Goal: Information Seeking & Learning: Find specific fact

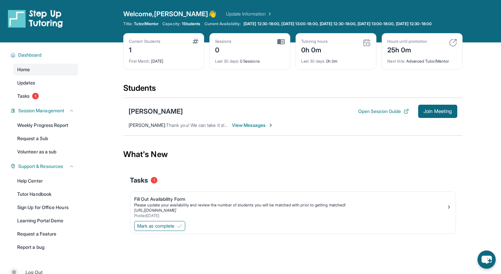
click at [251, 128] on span "View Messages" at bounding box center [252, 125] width 41 height 7
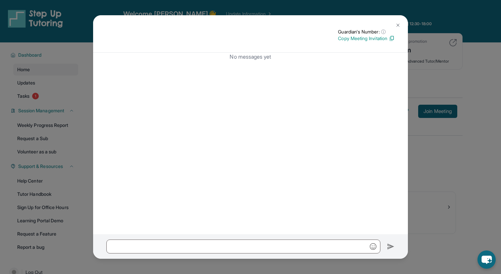
click at [399, 25] on img at bounding box center [397, 25] width 5 height 5
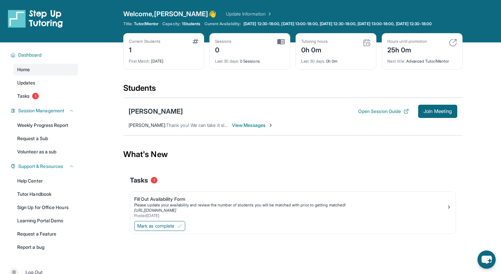
click at [245, 128] on span "View Messages" at bounding box center [252, 125] width 41 height 7
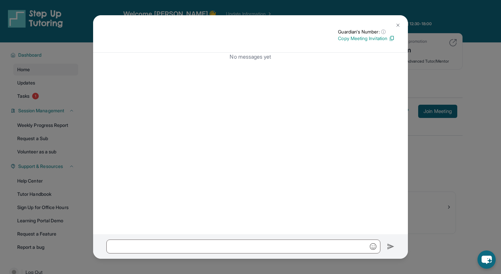
click at [400, 26] on button at bounding box center [397, 25] width 13 height 13
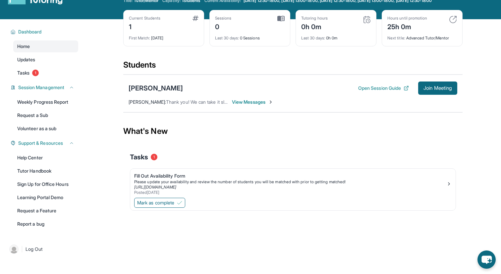
scroll to position [48, 0]
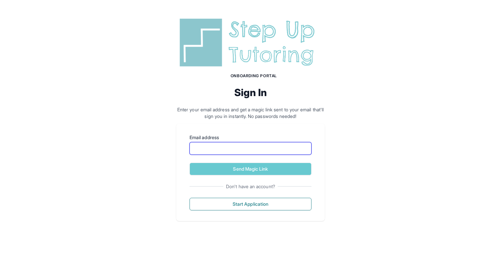
click at [233, 148] on input "Email address" at bounding box center [250, 148] width 122 height 13
type input "**********"
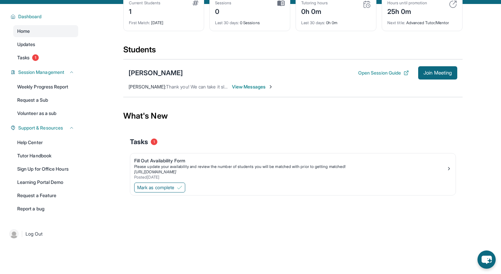
scroll to position [48, 0]
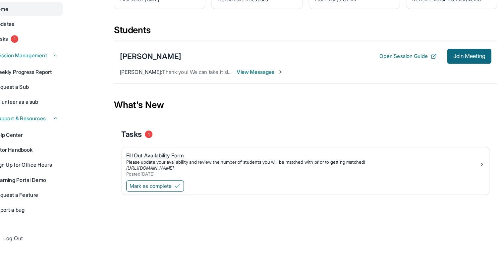
click at [176, 156] on div "Fill Out Availability Form" at bounding box center [290, 156] width 312 height 7
click at [180, 184] on img at bounding box center [179, 183] width 5 height 5
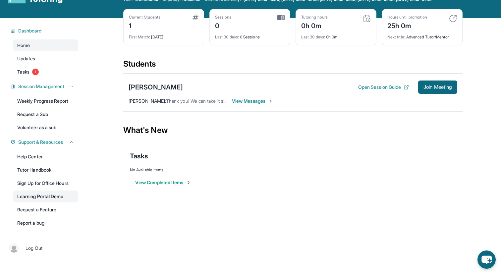
scroll to position [39, 0]
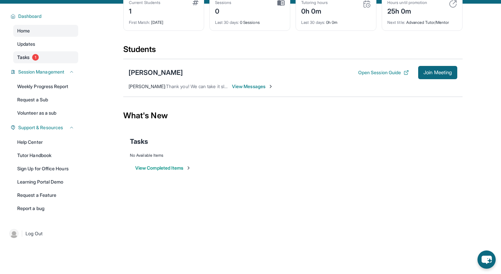
click at [33, 59] on link "Tasks 1" at bounding box center [45, 57] width 65 height 12
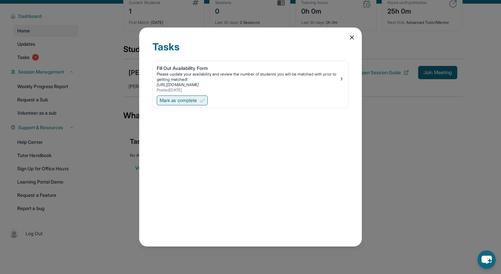
click at [201, 97] on button "Mark as complete" at bounding box center [182, 100] width 51 height 10
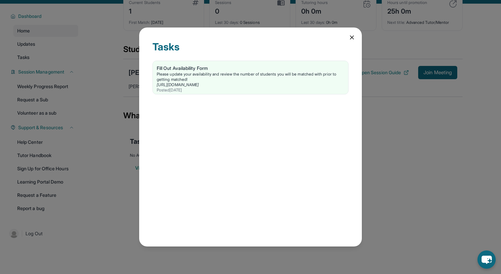
click at [127, 114] on div "Tasks Fill Out Availability Form Please update your availability and review the…" at bounding box center [250, 137] width 501 height 274
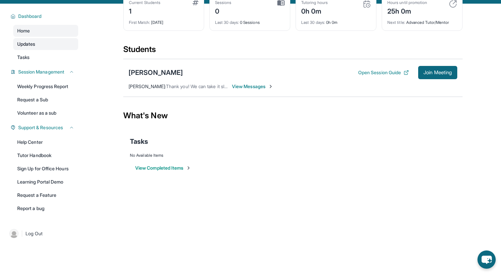
click at [40, 49] on link "Updates" at bounding box center [45, 44] width 65 height 12
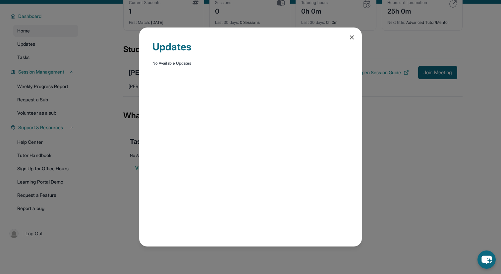
click at [353, 38] on icon at bounding box center [351, 37] width 7 height 7
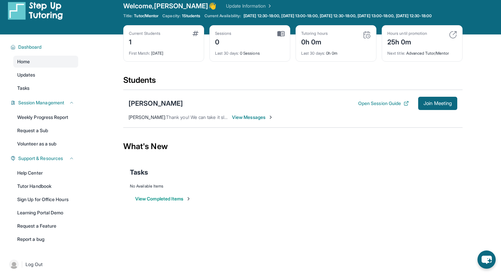
scroll to position [8, 0]
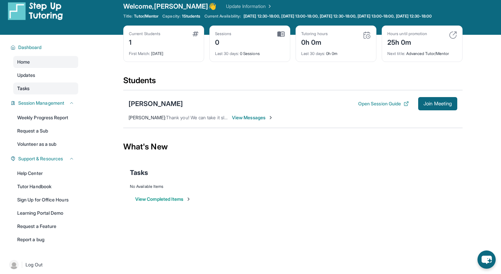
click at [53, 94] on link "Tasks" at bounding box center [45, 88] width 65 height 12
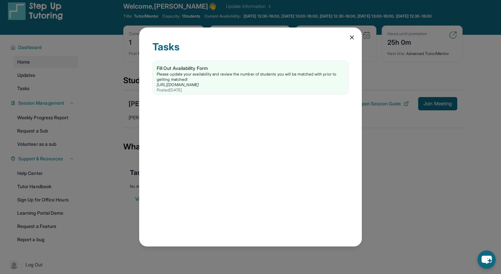
click at [353, 35] on icon at bounding box center [351, 37] width 7 height 7
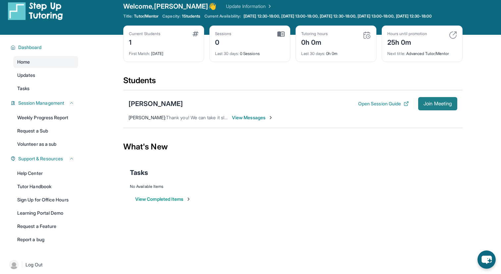
click at [437, 110] on button "Join Meeting" at bounding box center [437, 103] width 39 height 13
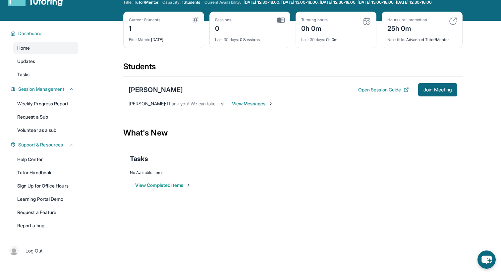
scroll to position [0, 0]
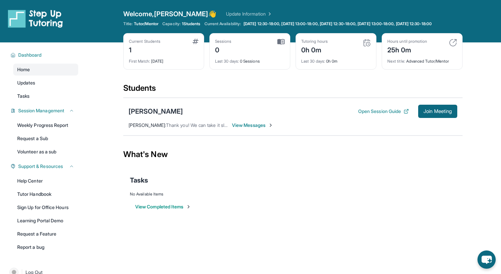
click at [151, 44] on div "Current Students" at bounding box center [144, 41] width 31 height 5
click at [195, 44] on img at bounding box center [195, 41] width 6 height 5
click at [226, 13] on link "Update Information" at bounding box center [249, 14] width 46 height 7
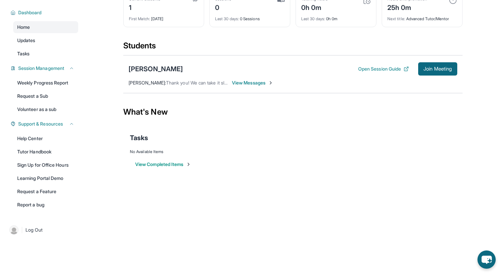
scroll to position [32, 0]
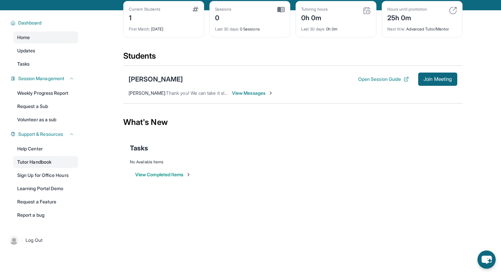
click at [55, 168] on link "Tutor Handbook" at bounding box center [45, 162] width 65 height 12
click at [40, 55] on link "Updates" at bounding box center [45, 51] width 65 height 12
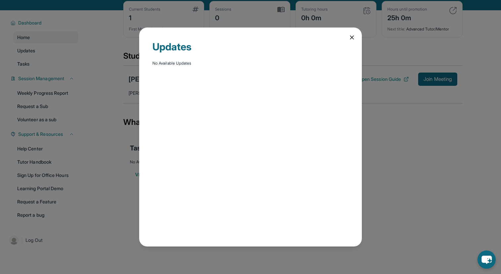
click at [51, 72] on div "Updates No Available Updates" at bounding box center [250, 137] width 501 height 274
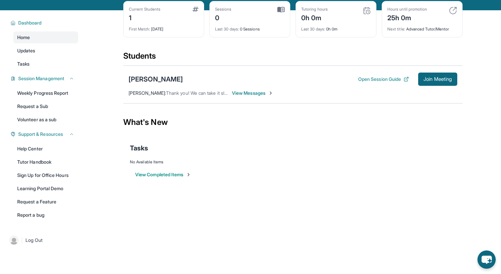
scroll to position [0, 0]
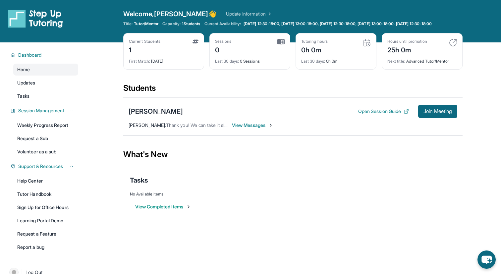
click at [39, 18] on img at bounding box center [35, 18] width 55 height 19
click at [138, 116] on div "Kara Chen" at bounding box center [155, 111] width 54 height 9
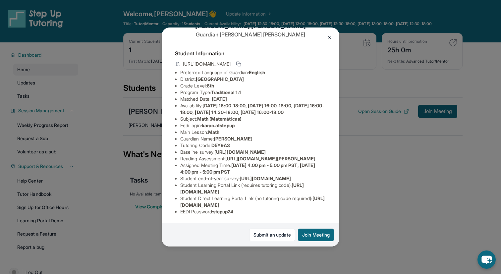
scroll to position [86, 0]
drag, startPoint x: 215, startPoint y: 113, endPoint x: 221, endPoint y: 194, distance: 81.0
click at [221, 194] on ul "Preferred Language of Guardian: English District: Berryessa Union School Distri…" at bounding box center [250, 142] width 151 height 146
click at [221, 194] on span "https://student-portal.stepuptutoring.org/student" at bounding box center [241, 188] width 123 height 12
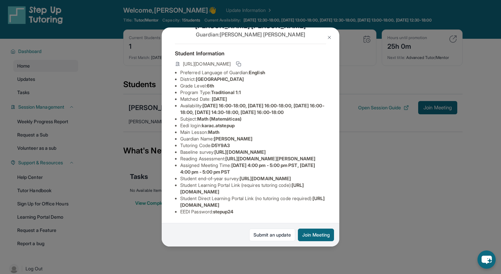
click at [232, 162] on span "Monday 4:00 pm - 5:00 pm PST, Wednesday 4:00 pm - 5:00 pm PST" at bounding box center [247, 168] width 135 height 12
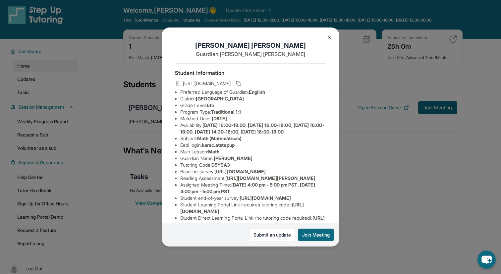
click at [246, 103] on li "Grade Level: 6th" at bounding box center [253, 105] width 146 height 7
click at [228, 99] on span "Berryessa Union School District" at bounding box center [220, 99] width 48 height 6
click at [202, 98] on span "Berryessa Union School District" at bounding box center [220, 99] width 48 height 6
drag, startPoint x: 198, startPoint y: 98, endPoint x: 278, endPoint y: 99, distance: 79.8
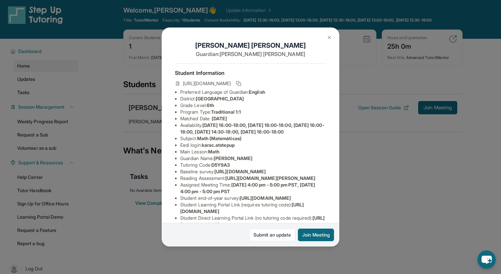
click at [278, 99] on li "District: Berryessa Union School District" at bounding box center [253, 98] width 146 height 7
copy span "Berryessa Union School District"
click at [278, 123] on span "Monday 16:00-18:00, Tuesday 16:00-18:00, Wednesday 16:00-18:00, Thursday 14:30-…" at bounding box center [252, 128] width 144 height 12
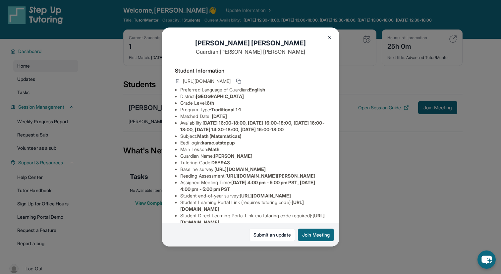
click at [242, 126] on span "Monday 16:00-18:00, Tuesday 16:00-18:00, Wednesday 16:00-18:00, Thursday 14:30-…" at bounding box center [252, 126] width 144 height 12
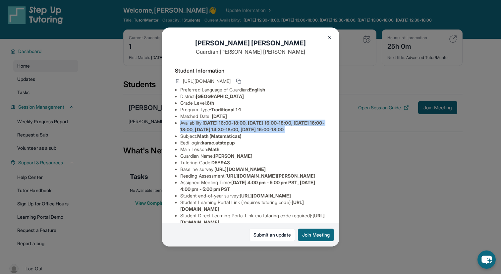
click at [242, 126] on span "Monday 16:00-18:00, Tuesday 16:00-18:00, Wednesday 16:00-18:00, Thursday 14:30-…" at bounding box center [252, 126] width 144 height 12
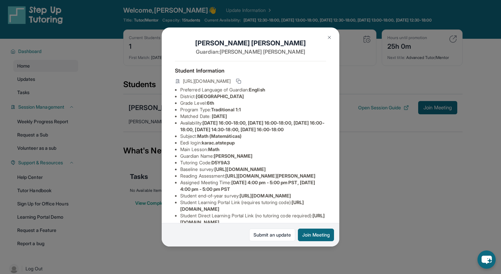
click at [242, 126] on span "Monday 16:00-18:00, Tuesday 16:00-18:00, Wednesday 16:00-18:00, Thursday 14:30-…" at bounding box center [252, 126] width 144 height 12
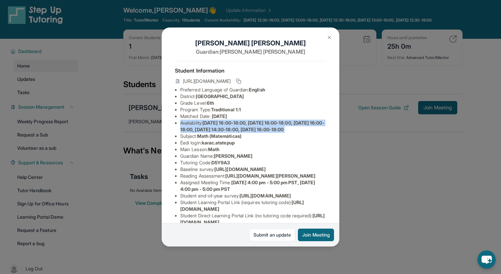
click at [242, 126] on span "Monday 16:00-18:00, Tuesday 16:00-18:00, Wednesday 16:00-18:00, Thursday 14:30-…" at bounding box center [252, 126] width 144 height 12
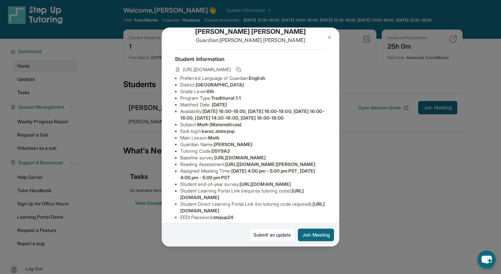
scroll to position [22, 0]
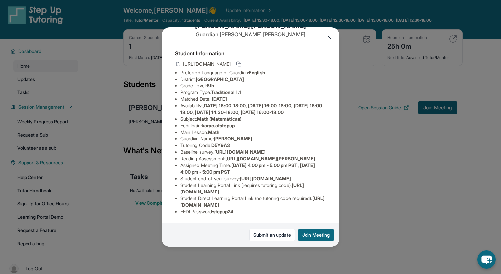
click at [236, 122] on li "Subject : Math (Matemáticas)" at bounding box center [253, 119] width 146 height 7
click at [234, 128] on span "karac.atstepup" at bounding box center [218, 126] width 33 height 6
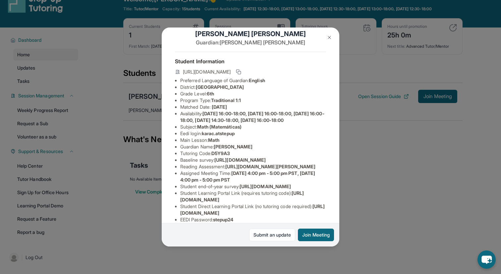
scroll to position [1, 0]
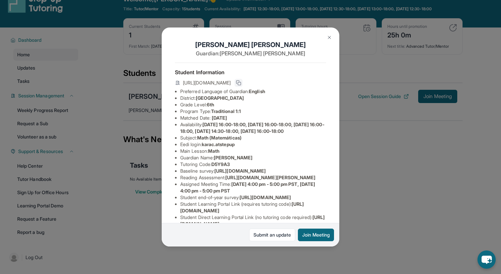
click at [241, 83] on icon at bounding box center [238, 82] width 5 height 5
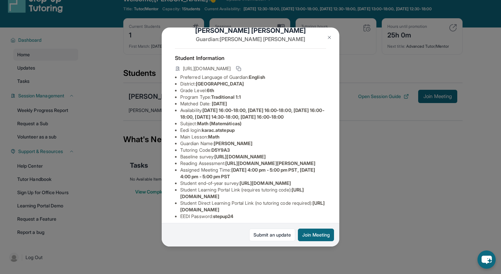
scroll to position [16, 0]
drag, startPoint x: 205, startPoint y: 136, endPoint x: 251, endPoint y: 136, distance: 46.4
click at [251, 133] on li "Eedi login : karac.atstepup" at bounding box center [253, 129] width 146 height 7
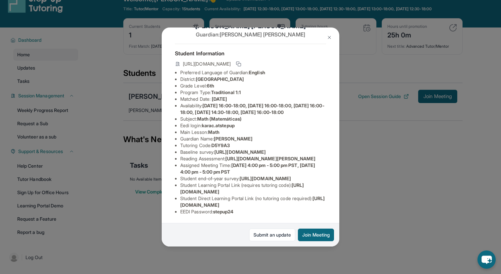
click at [243, 212] on li "EEDI Password : stepup24" at bounding box center [253, 211] width 146 height 7
click at [231, 191] on span "https://student-portal.stepuptutoring.org/student" at bounding box center [241, 188] width 123 height 12
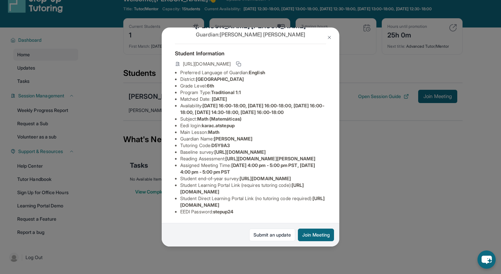
scroll to position [27, 237]
drag, startPoint x: 180, startPoint y: 159, endPoint x: 360, endPoint y: 171, distance: 179.8
click at [360, 171] on div "Kara Chen Guardian: Candice Chen Student Information https://student-portal.ste…" at bounding box center [250, 137] width 501 height 274
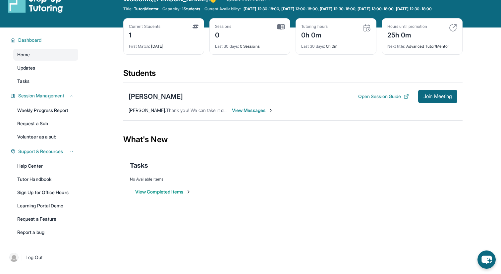
copy span "https://airtable.com/apprlfn8WjpjBUn2G/shrK0QR6AaNyG5psY?prefill_Type%20of%20Fo…"
click at [154, 101] on div "Kara Chen" at bounding box center [155, 96] width 54 height 9
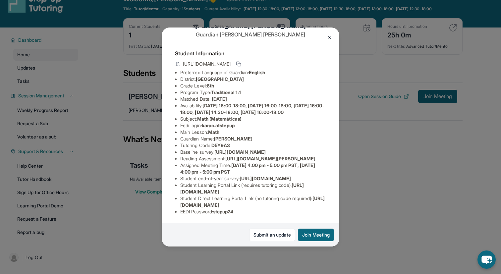
scroll to position [86, 237]
drag, startPoint x: 181, startPoint y: 97, endPoint x: 342, endPoint y: 112, distance: 161.2
click at [342, 112] on div "Kara Chen Guardian: Candice Chen Student Information https://student-portal.ste…" at bounding box center [250, 137] width 501 height 274
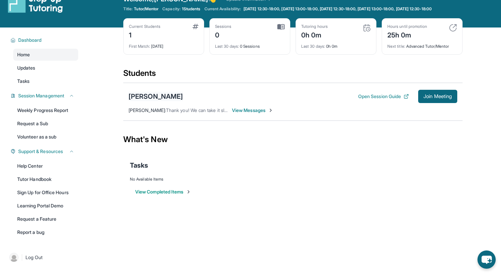
click at [145, 99] on div "Kara Chen" at bounding box center [155, 96] width 54 height 9
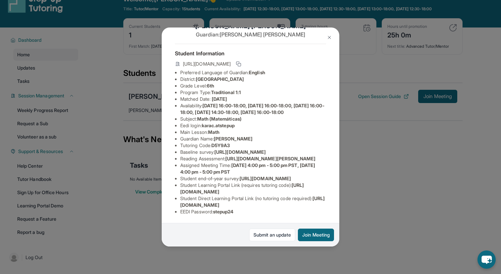
scroll to position [40, 0]
drag, startPoint x: 180, startPoint y: 144, endPoint x: 180, endPoint y: 164, distance: 19.9
click at [180, 164] on ul "Preferred Language of Guardian: English District: Berryessa Union School Distri…" at bounding box center [250, 142] width 151 height 146
copy span "https://airtable.com/apprlfn8WjpjBUn2G/shrK0QR6AaNyG5psY?prefill_Type%20of%20Fo…"
click at [284, 154] on li "Baseline survey : https://airtable.com/apprlfn8WjpjBUn2G/shrK0QR6AaNyG5psY?pref…" at bounding box center [253, 152] width 146 height 7
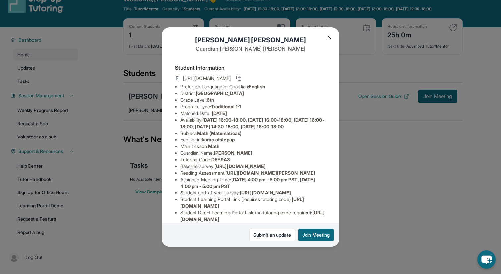
scroll to position [13, 0]
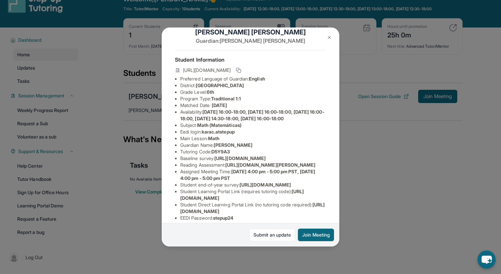
click at [315, 67] on div "https://student-portal.stepuptutoring.org/student/D5Y9A3" at bounding box center [250, 70] width 151 height 9
click at [242, 70] on button at bounding box center [238, 70] width 8 height 8
drag, startPoint x: 215, startPoint y: 159, endPoint x: 258, endPoint y: 159, distance: 42.4
click at [258, 155] on li "Tutoring Code : D5Y9A3" at bounding box center [253, 151] width 146 height 7
copy span "D5Y9A3"
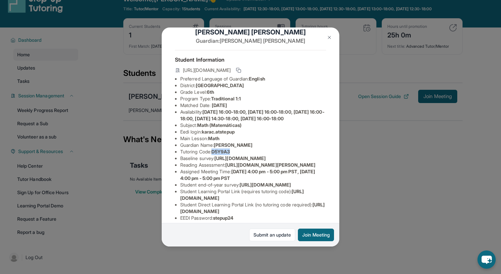
click at [233, 161] on span "https://airtable.com/apprlfn8WjpjBUn2G/shrK0QR6AaNyG5psY?prefill_Type%20of%20Fo…" at bounding box center [239, 158] width 51 height 6
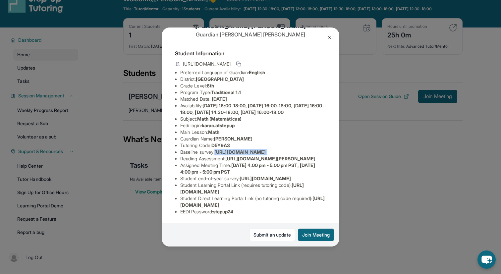
drag, startPoint x: 181, startPoint y: 158, endPoint x: 179, endPoint y: 178, distance: 20.7
click at [179, 178] on ul "Preferred Language of Guardian: English District: Berryessa Union School Distri…" at bounding box center [250, 142] width 151 height 146
copy span "https://airtable.com/apprlfn8WjpjBUn2G/shrK0QR6AaNyG5psY?prefill_Type%20of%20Fo…"
click at [263, 149] on span "https://airtable.com/apprlfn8WjpjBUn2G/shrK0QR6AaNyG5psY?prefill_Type%20of%20Fo…" at bounding box center [239, 152] width 51 height 6
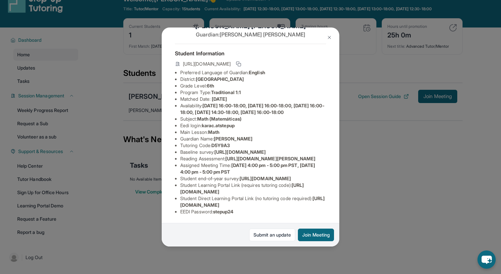
drag, startPoint x: 229, startPoint y: 121, endPoint x: 316, endPoint y: 133, distance: 87.7
click at [316, 155] on li "Reading Assessment : https://fhzml4p6.paperform.co/?id=2025-s13265&name=Kara%20…" at bounding box center [253, 158] width 146 height 7
copy span "https://fhzml4p6.paperform.co/?id=2025-s13265&name=Kara%20Chen&grade=6th&window…"
click at [214, 155] on li "Reading Assessment : https://fhzml4p6.paperform.co/?id=2025-s13265&name=Kara%20…" at bounding box center [253, 158] width 146 height 7
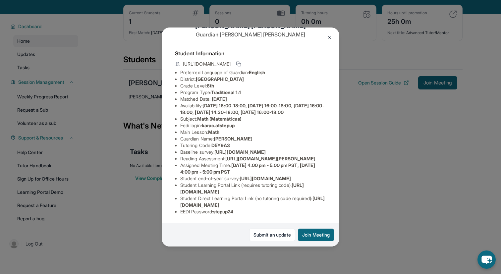
scroll to position [33, 0]
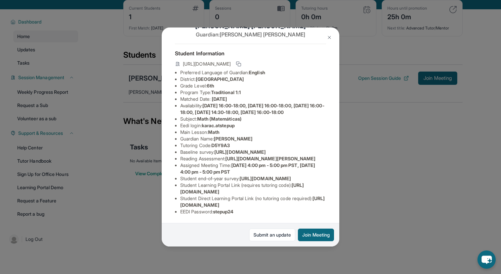
drag, startPoint x: 180, startPoint y: 205, endPoint x: 321, endPoint y: 205, distance: 140.7
click at [321, 205] on li "Student Direct Learning Portal Link (no tutoring code required) : https://stude…" at bounding box center [253, 201] width 146 height 13
copy span "https://student-portal.stepuptutoring.org/student/D5Y9A3"
drag, startPoint x: 300, startPoint y: 192, endPoint x: 173, endPoint y: 193, distance: 127.1
click at [173, 193] on div "Kara Chen Guardian: Candice Chen Student Information https://student-portal.ste…" at bounding box center [250, 136] width 177 height 219
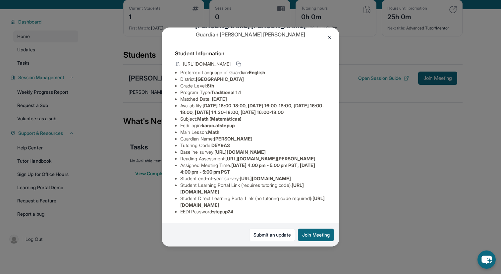
copy span "https://student-portal.stepuptutoring.org/student"
click at [281, 175] on li "Student end-of-year survey : https://airtable.com/apprlfn8WjpjBUn2G/shrlTUKpjWE…" at bounding box center [253, 178] width 146 height 7
drag, startPoint x: 181, startPoint y: 206, endPoint x: 336, endPoint y: 206, distance: 155.0
click at [336, 206] on div "Kara Chen Guardian: Candice Chen Student Information https://student-portal.ste…" at bounding box center [250, 136] width 177 height 219
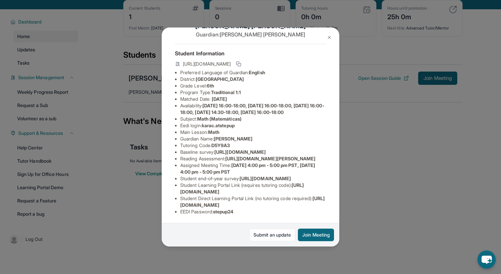
copy span "https://student-portal.stepuptutoring.org/student/D5Y9A3"
drag, startPoint x: 255, startPoint y: 157, endPoint x: 258, endPoint y: 173, distance: 15.6
click at [258, 175] on li "Student end-of-year survey : https://airtable.com/apprlfn8WjpjBUn2G/shrlTUKpjWE…" at bounding box center [253, 178] width 146 height 7
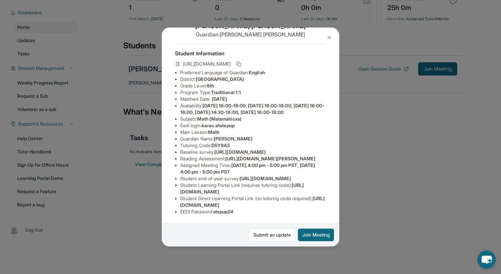
scroll to position [48, 0]
drag, startPoint x: 250, startPoint y: 158, endPoint x: 251, endPoint y: 170, distance: 12.0
click at [251, 175] on li "Student end-of-year survey : https://airtable.com/apprlfn8WjpjBUn2G/shrlTUKpjWE…" at bounding box center [253, 178] width 146 height 7
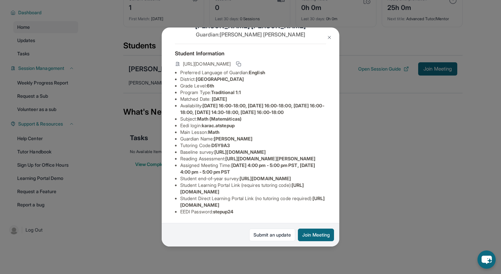
click at [248, 175] on span "https://airtable.com/apprlfn8WjpjBUn2G/shrlTUKpjWEbXdPga?prefill_Type%20of%20Fo…" at bounding box center [264, 178] width 51 height 6
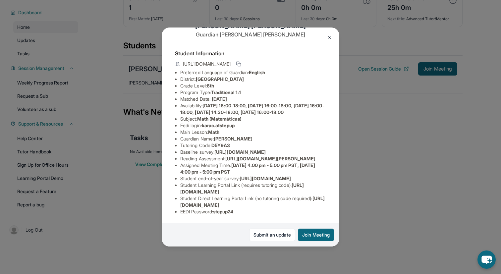
click at [248, 175] on span "https://airtable.com/apprlfn8WjpjBUn2G/shrlTUKpjWEbXdPga?prefill_Type%20of%20Fo…" at bounding box center [264, 178] width 51 height 6
drag, startPoint x: 235, startPoint y: 145, endPoint x: 243, endPoint y: 157, distance: 14.6
click at [243, 158] on ul "Preferred Language of Guardian: English District: Berryessa Union School Distri…" at bounding box center [250, 142] width 151 height 146
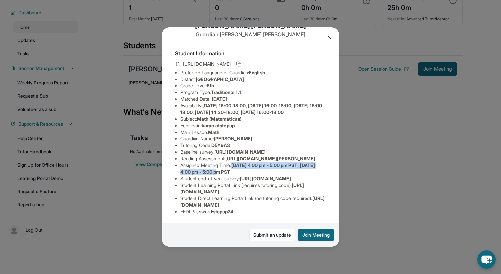
click at [243, 175] on li "Student end-of-year survey : https://airtable.com/apprlfn8WjpjBUn2G/shrlTUKpjWE…" at bounding box center [253, 178] width 146 height 7
click at [330, 37] on img at bounding box center [328, 37] width 5 height 5
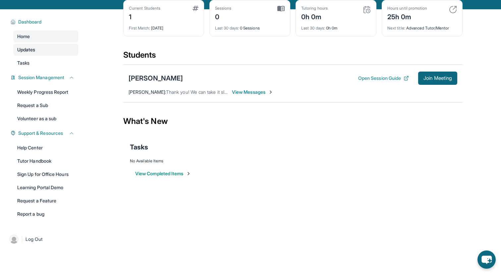
scroll to position [4, 0]
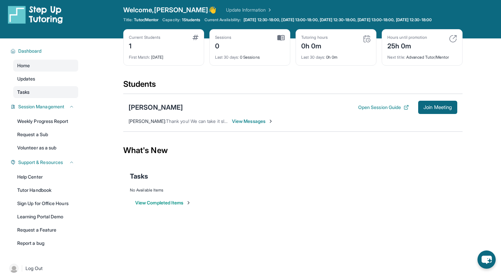
click at [44, 97] on link "Tasks" at bounding box center [45, 92] width 65 height 12
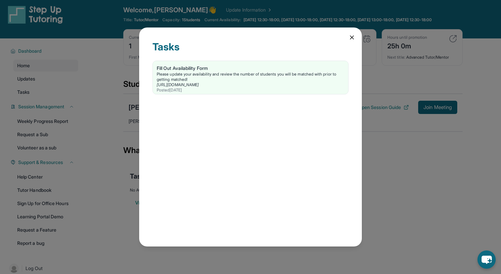
click at [348, 40] on icon at bounding box center [351, 37] width 7 height 7
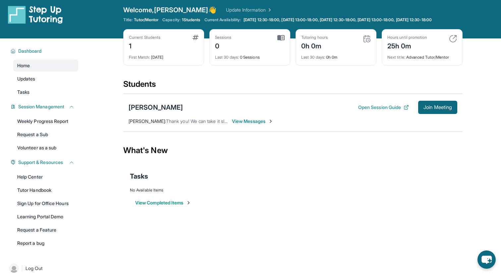
click at [228, 10] on link "Update Information" at bounding box center [249, 10] width 46 height 7
click at [168, 11] on span "Welcome, Vanessa 👋" at bounding box center [169, 9] width 93 height 9
click at [52, 195] on link "Tutor Handbook" at bounding box center [45, 190] width 65 height 12
